Goal: Communication & Community: Answer question/provide support

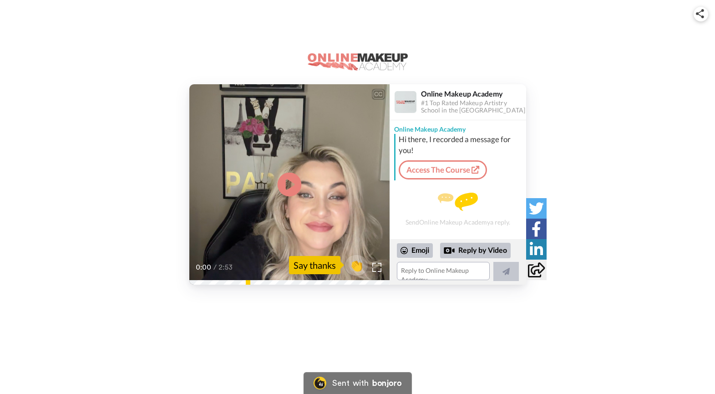
click at [285, 187] on icon at bounding box center [289, 185] width 24 height 24
click at [410, 267] on textarea at bounding box center [443, 271] width 93 height 18
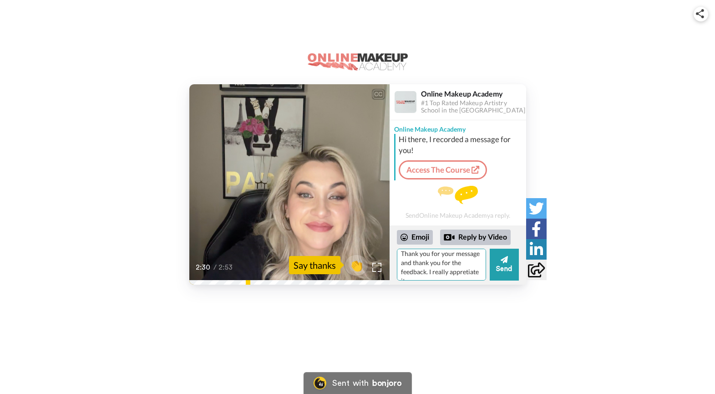
scroll to position [9, 0]
click at [462, 266] on textarea "Thank you for your message and thank you for the feedback. I really appretiate …" at bounding box center [441, 265] width 89 height 32
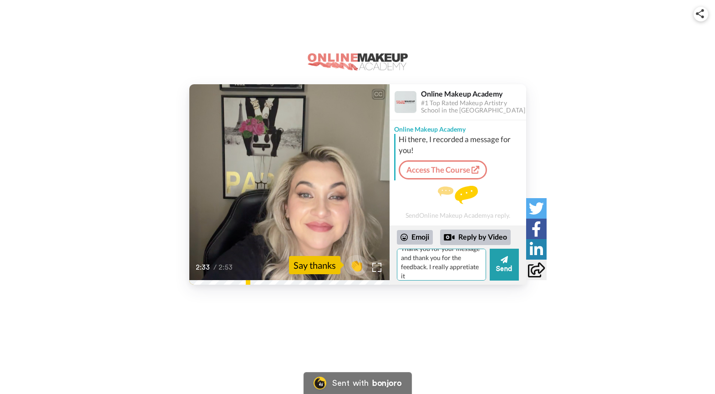
click at [462, 266] on textarea "Thank you for your message and thank you for the feedback. I really appretiate …" at bounding box center [441, 265] width 89 height 32
click at [447, 276] on textarea "Thank you for your message and thank you for the feedback. I really appretiate …" at bounding box center [441, 265] width 89 height 32
click at [449, 269] on textarea "Thank you for your message and thank you for the feedback. I really appretiate …" at bounding box center [441, 265] width 89 height 32
click at [444, 277] on textarea "Thank you for your message and thank you for the feedback. I really truly appre…" at bounding box center [441, 265] width 89 height 32
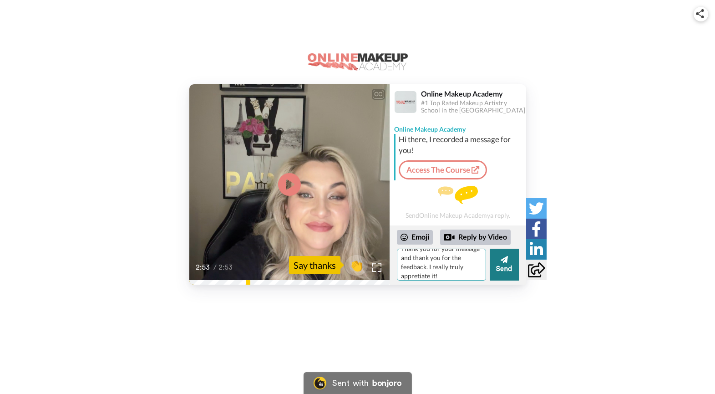
type textarea "Thank you for your message and thank you for the feedback. I really truly appre…"
click at [501, 271] on button "Send" at bounding box center [504, 265] width 29 height 32
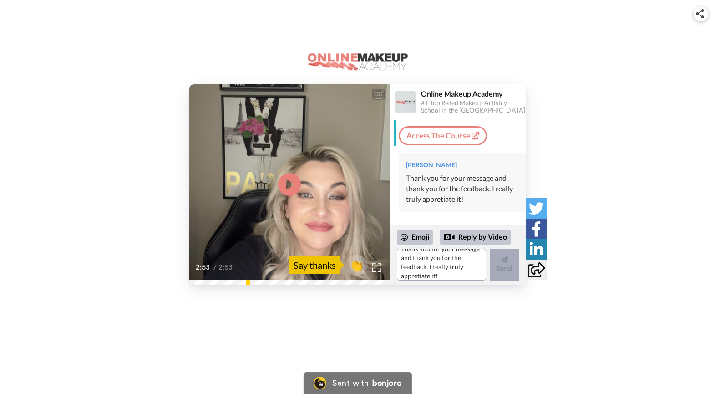
scroll to position [0, 0]
